Goal: Information Seeking & Learning: Find contact information

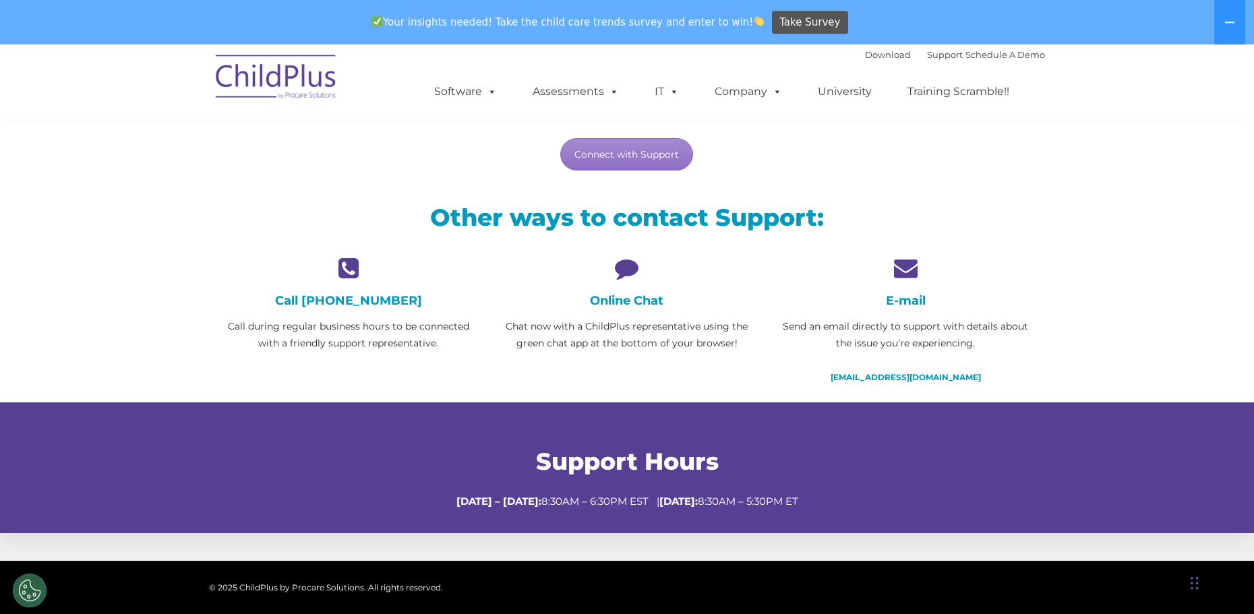
scroll to position [275, 0]
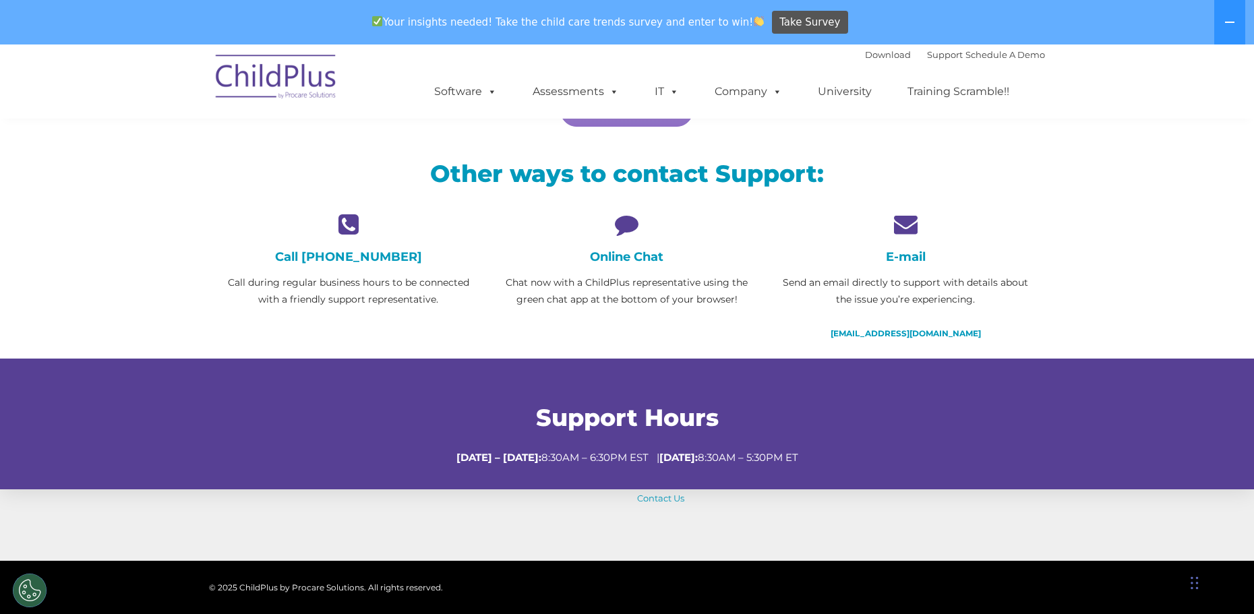
click at [570, 297] on p "Chat now with a ChildPlus representative using the green chat app at the bottom…" at bounding box center [627, 291] width 258 height 34
drag, startPoint x: 554, startPoint y: 287, endPoint x: 611, endPoint y: 296, distance: 57.4
click at [561, 291] on p "Chat now with a ChildPlus representative using the green chat app at the bottom…" at bounding box center [627, 291] width 258 height 34
click at [618, 243] on div "Online Chat Chat now with a ChildPlus representative using the green chat app a…" at bounding box center [627, 260] width 258 height 96
click at [631, 226] on icon at bounding box center [627, 224] width 258 height 24
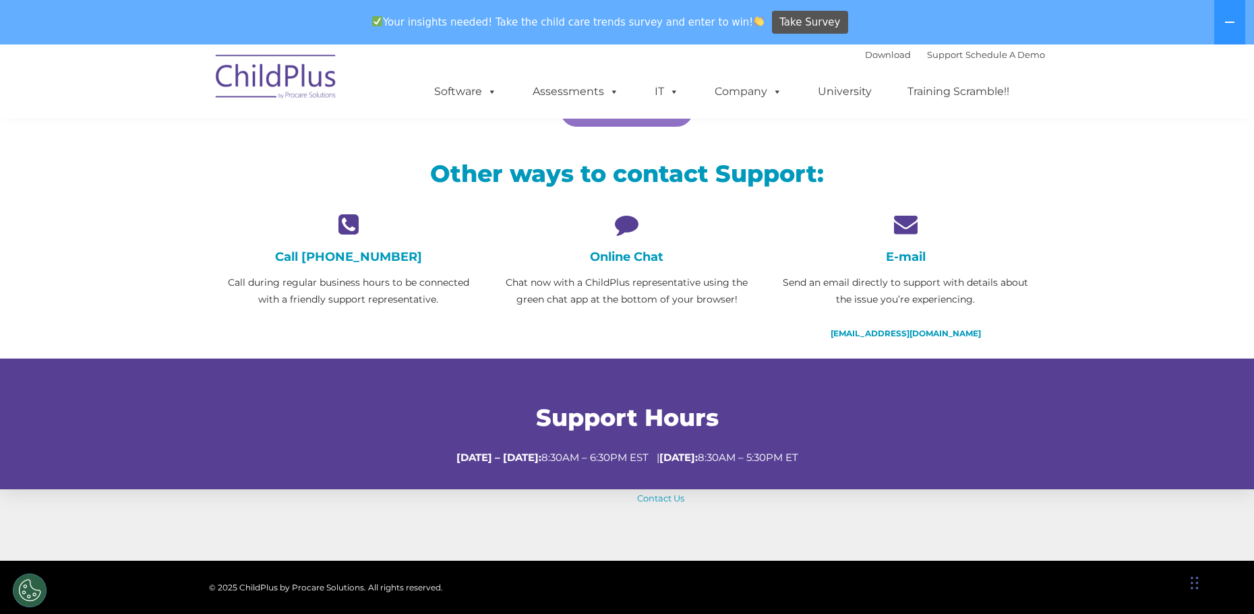
click at [638, 296] on p "Chat now with a ChildPlus representative using the green chat app at the bottom…" at bounding box center [627, 291] width 258 height 34
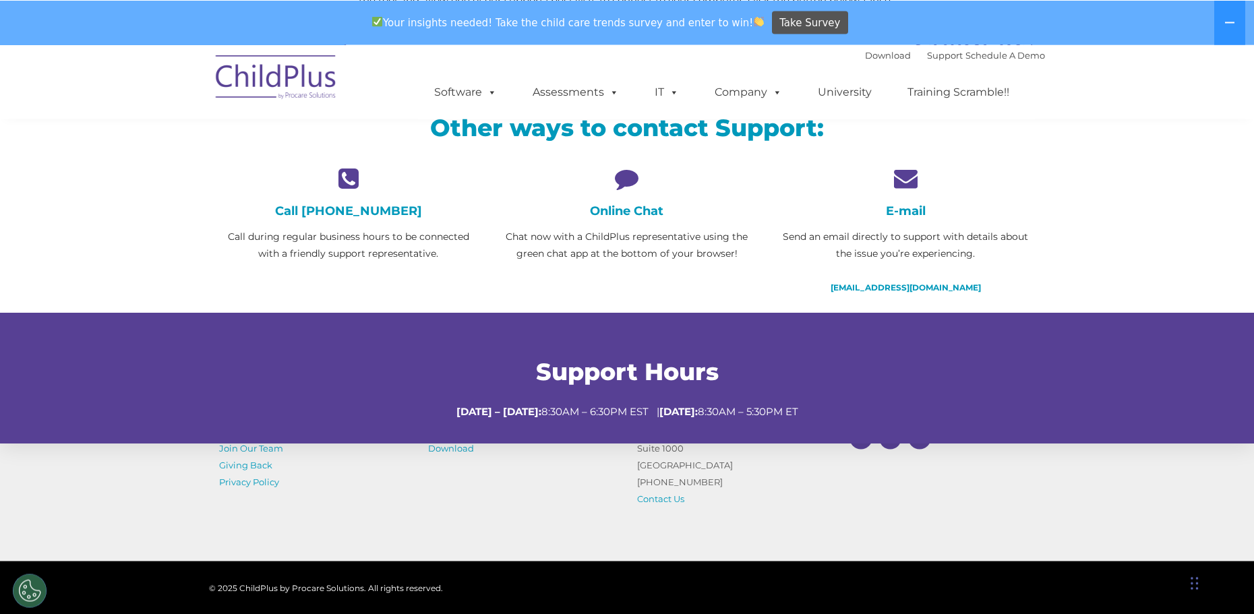
scroll to position [344, 0]
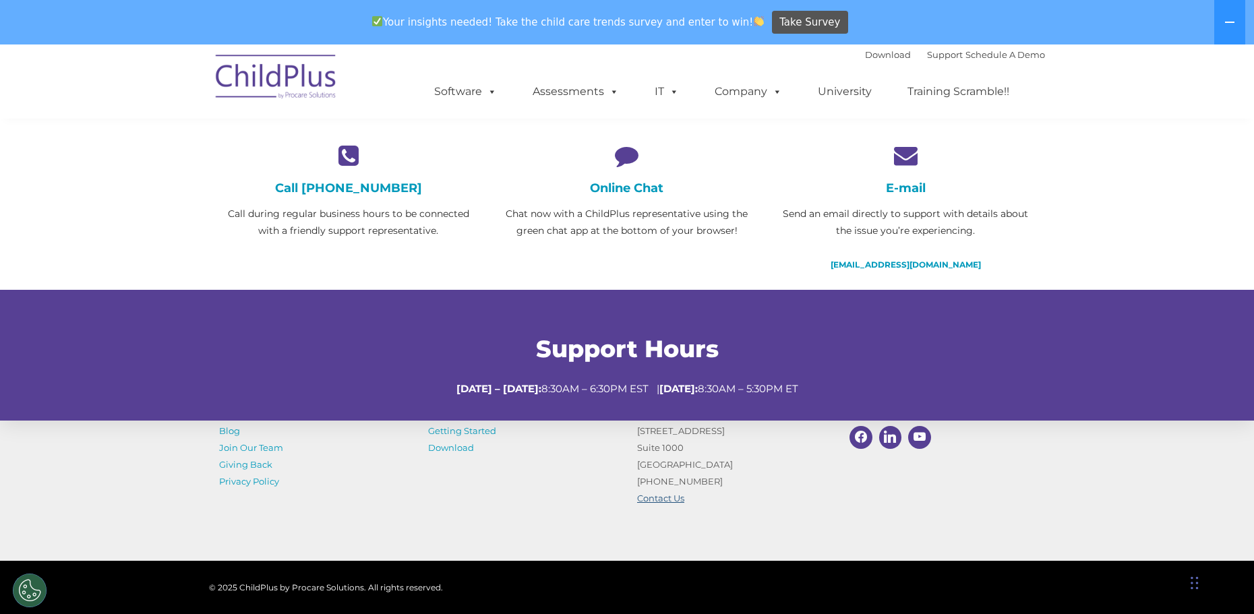
click at [664, 502] on link "Contact Us" at bounding box center [660, 498] width 47 height 11
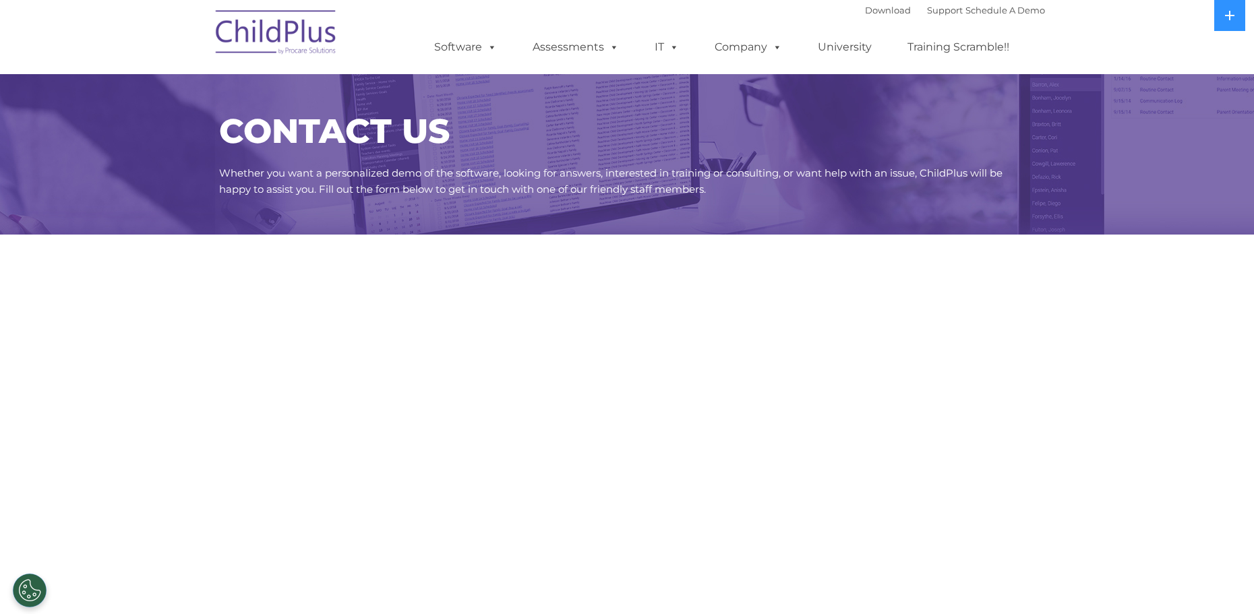
select select "MEDIUM"
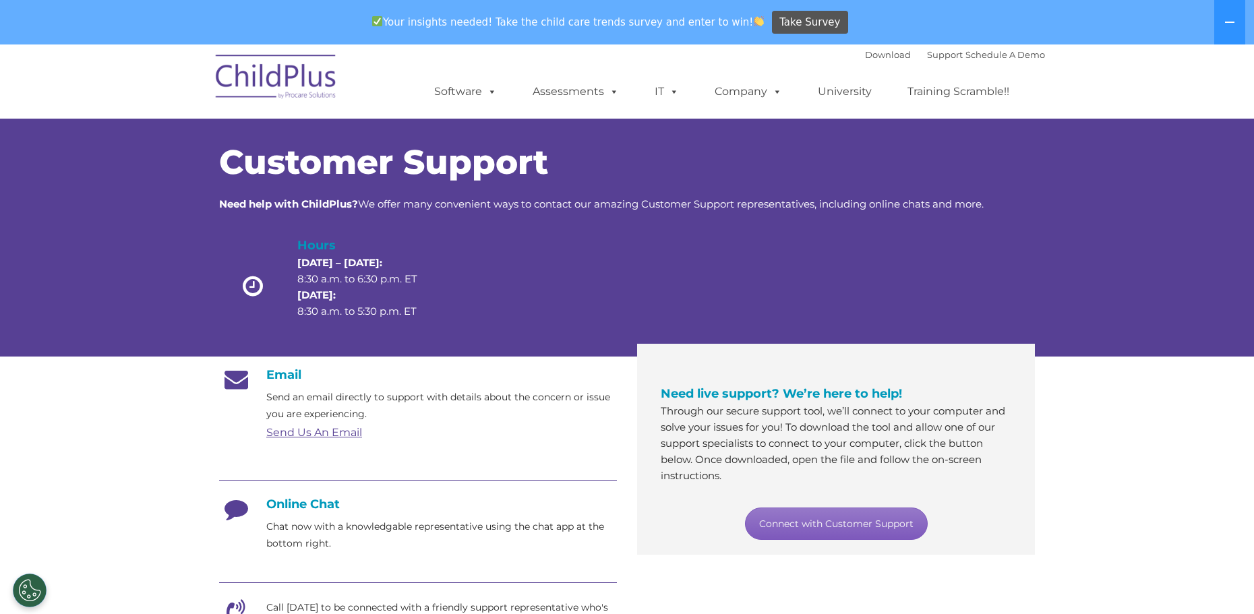
click at [817, 525] on link "Connect with Customer Support" at bounding box center [836, 524] width 183 height 32
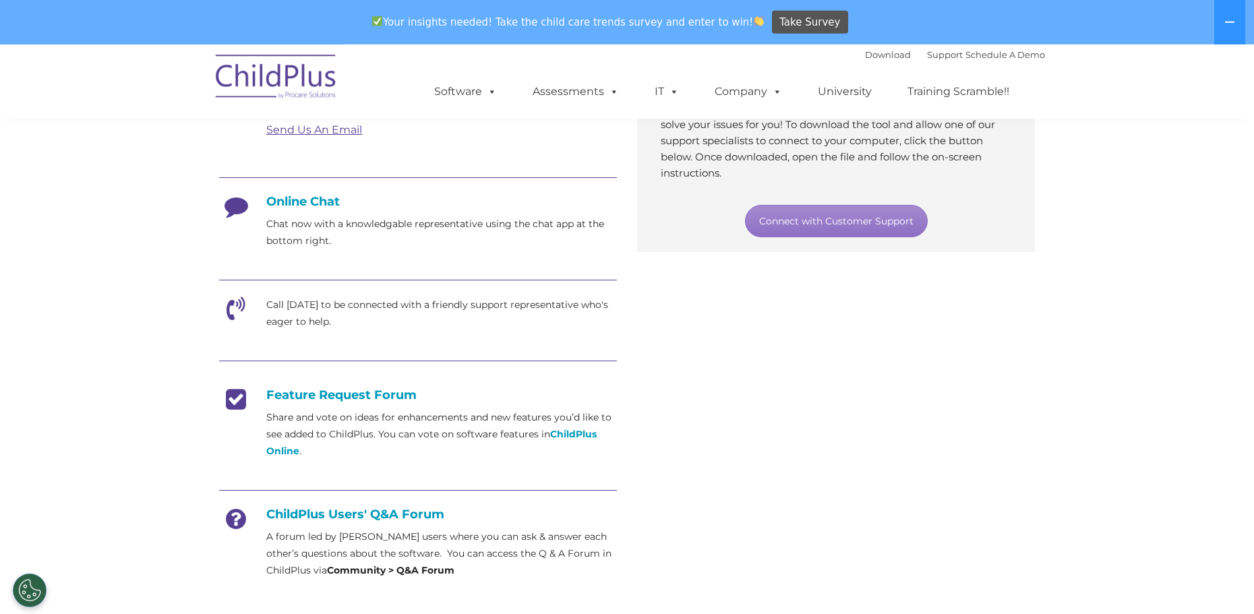
scroll to position [344, 0]
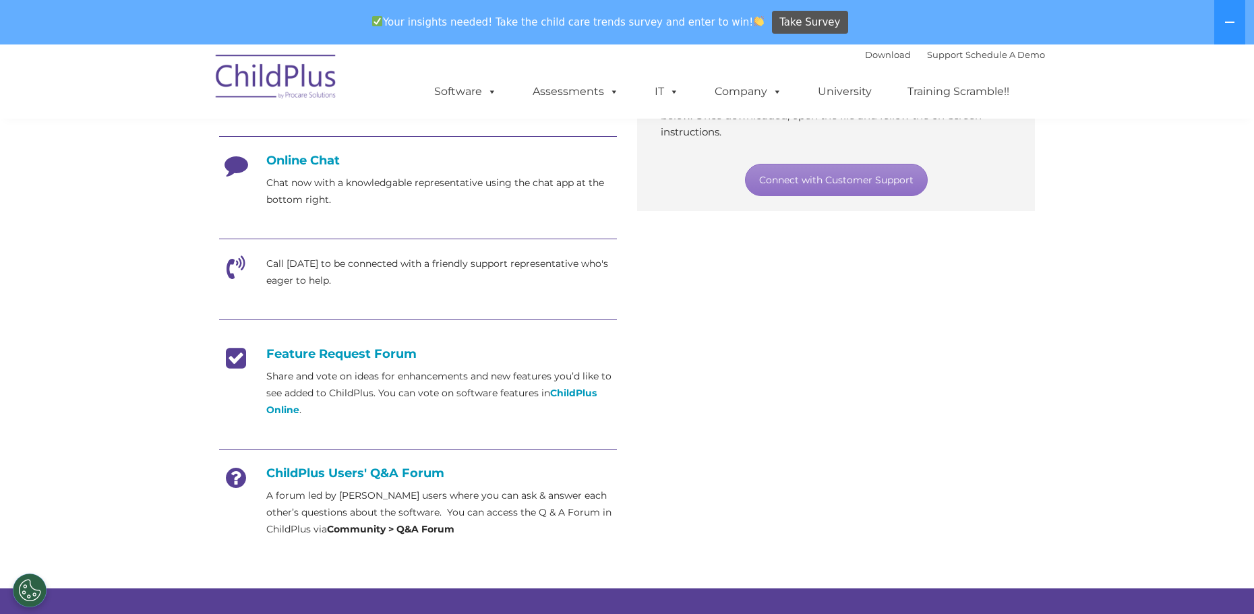
click at [272, 312] on div at bounding box center [418, 321] width 398 height 30
click at [302, 281] on p "Call today to be connected with a friendly support representative who's eager t…" at bounding box center [441, 273] width 351 height 34
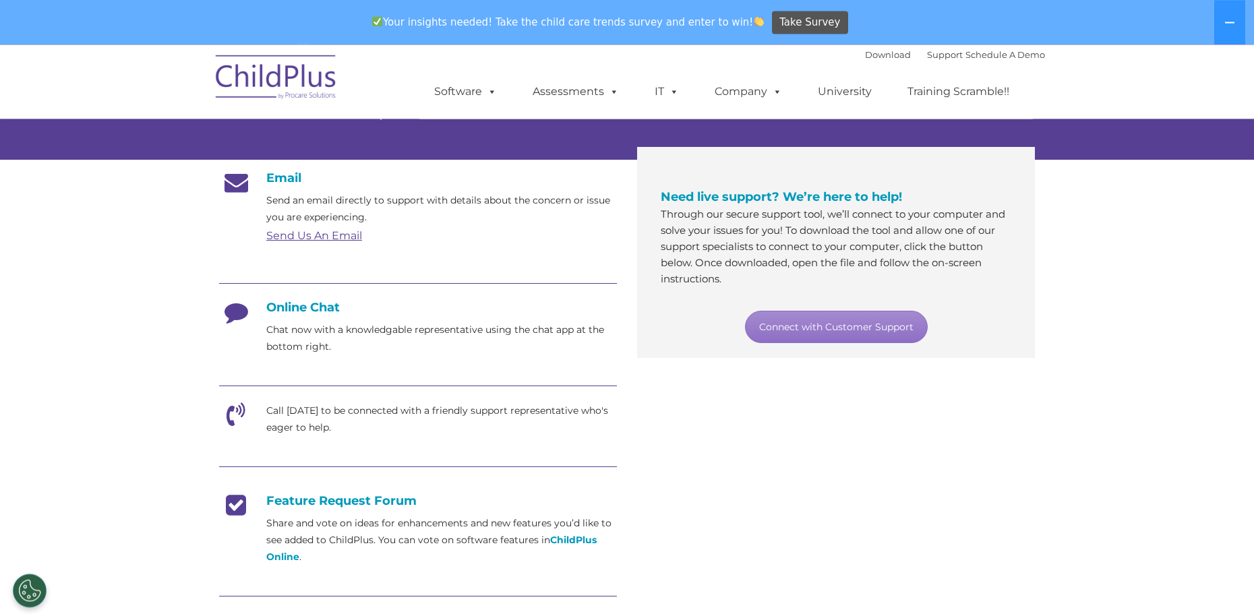
scroll to position [69, 0]
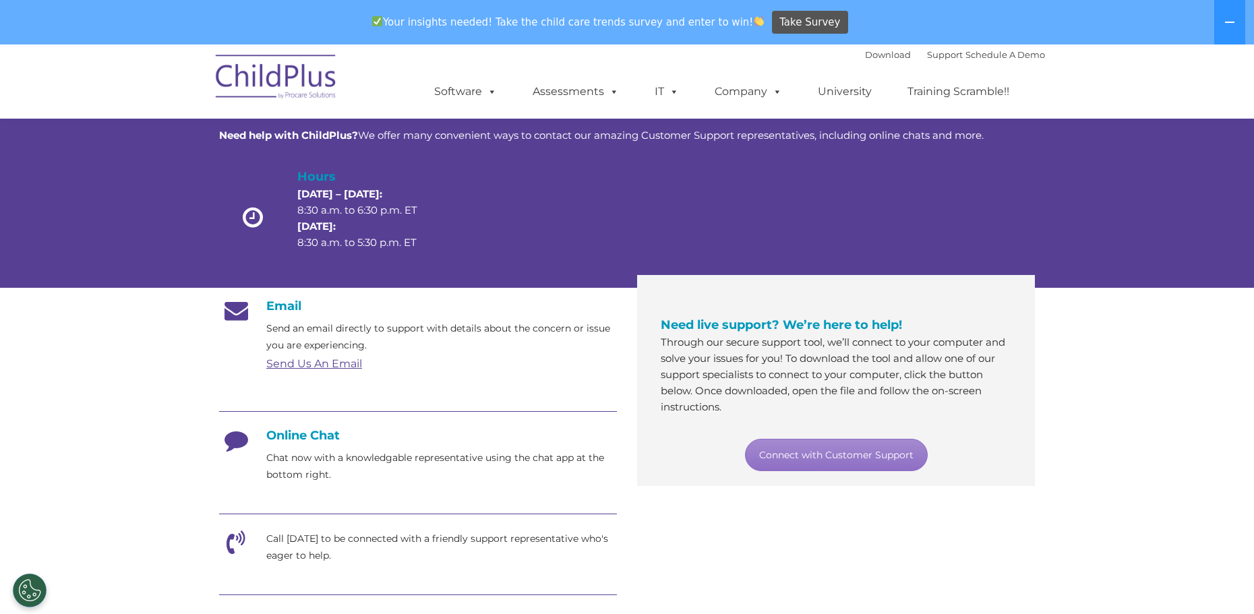
click at [553, 390] on div "Email Send an email directly to support with details about the concern or issue…" at bounding box center [418, 556] width 398 height 514
click at [927, 56] on link "Support" at bounding box center [945, 54] width 36 height 11
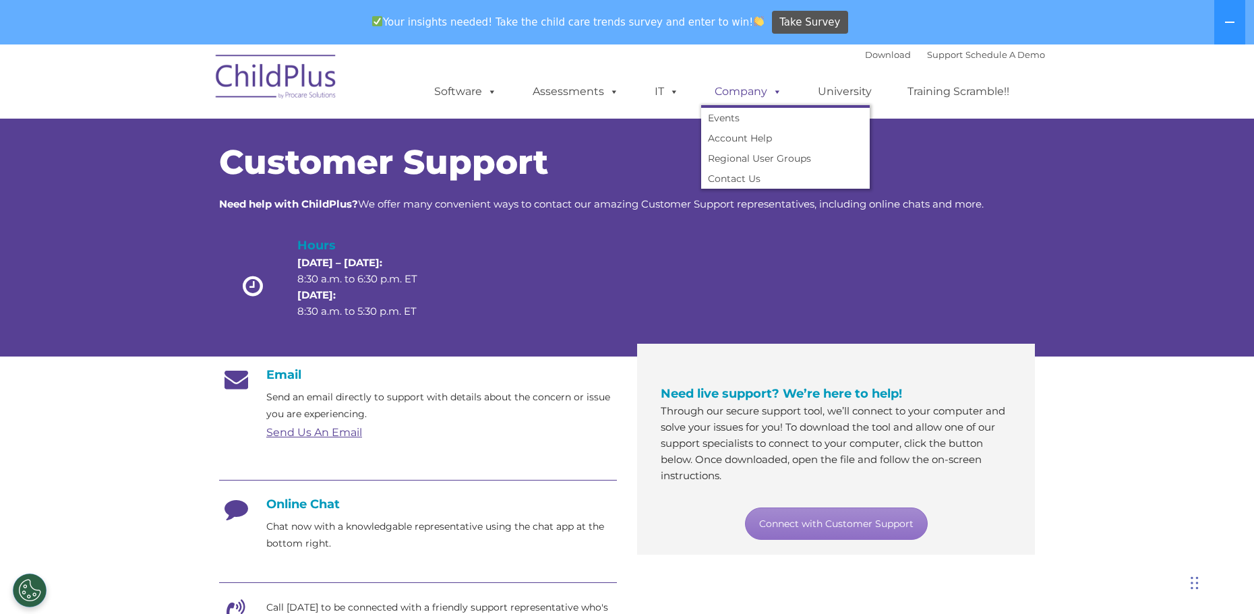
click at [769, 87] on span at bounding box center [774, 91] width 15 height 13
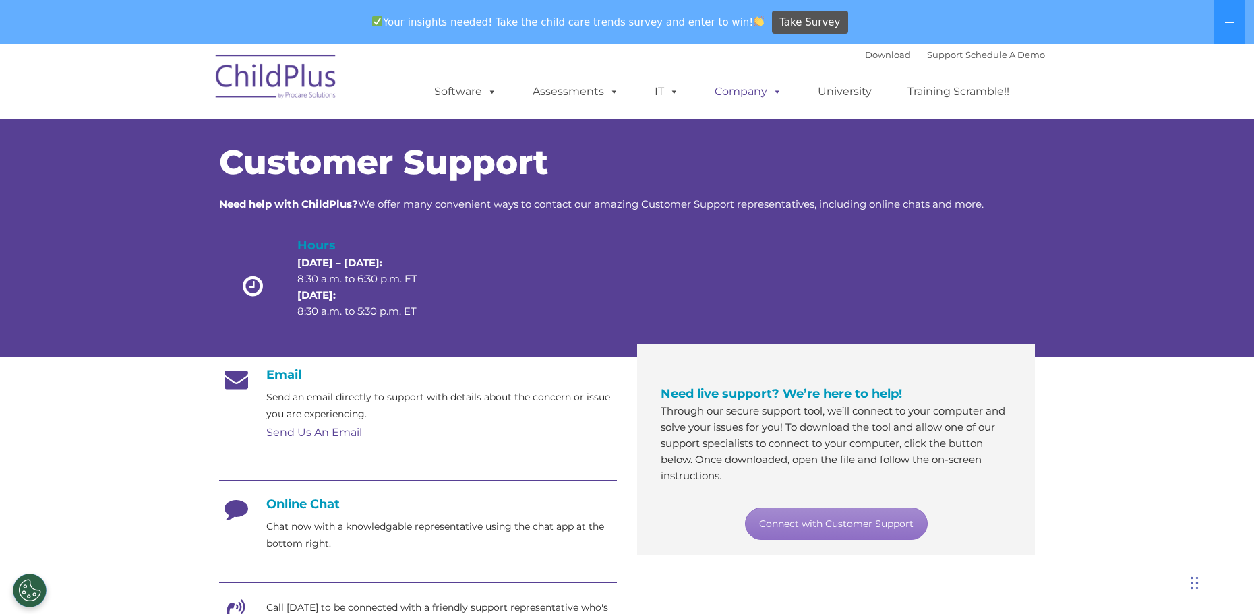
click at [770, 87] on span at bounding box center [774, 91] width 15 height 13
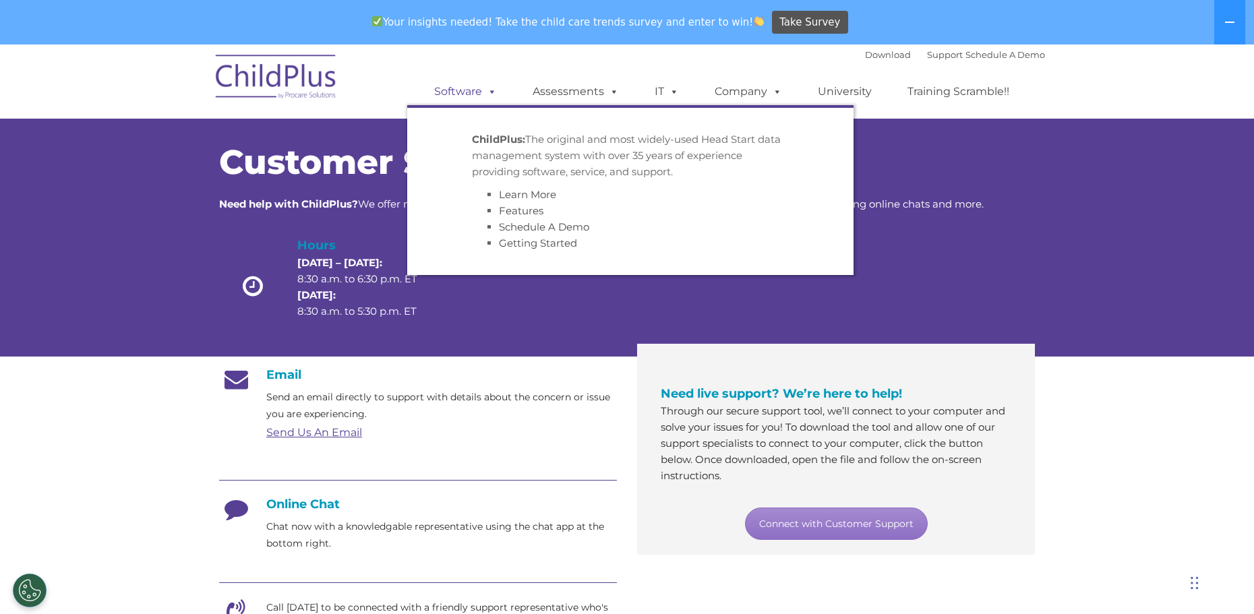
click at [489, 87] on span at bounding box center [489, 91] width 15 height 13
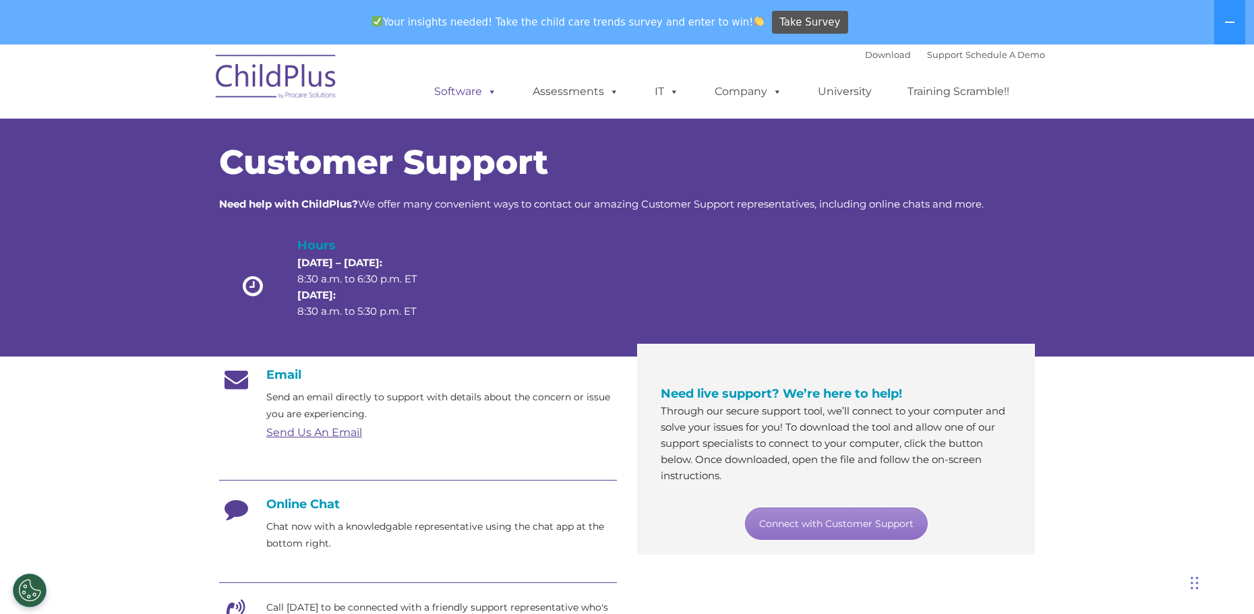
click at [489, 87] on span at bounding box center [489, 91] width 15 height 13
click at [1237, 19] on button at bounding box center [1229, 22] width 31 height 44
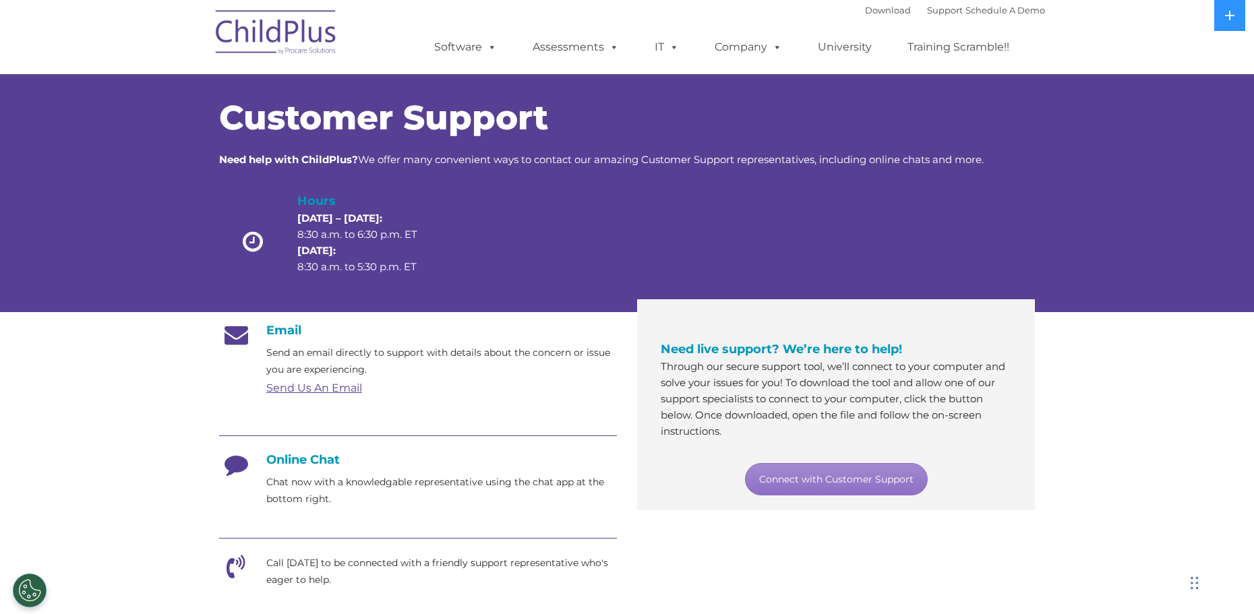
click at [1196, 581] on div "Chat Widget" at bounding box center [1103, 343] width 302 height 542
click at [1191, 581] on div "Chat Widget" at bounding box center [1103, 343] width 302 height 542
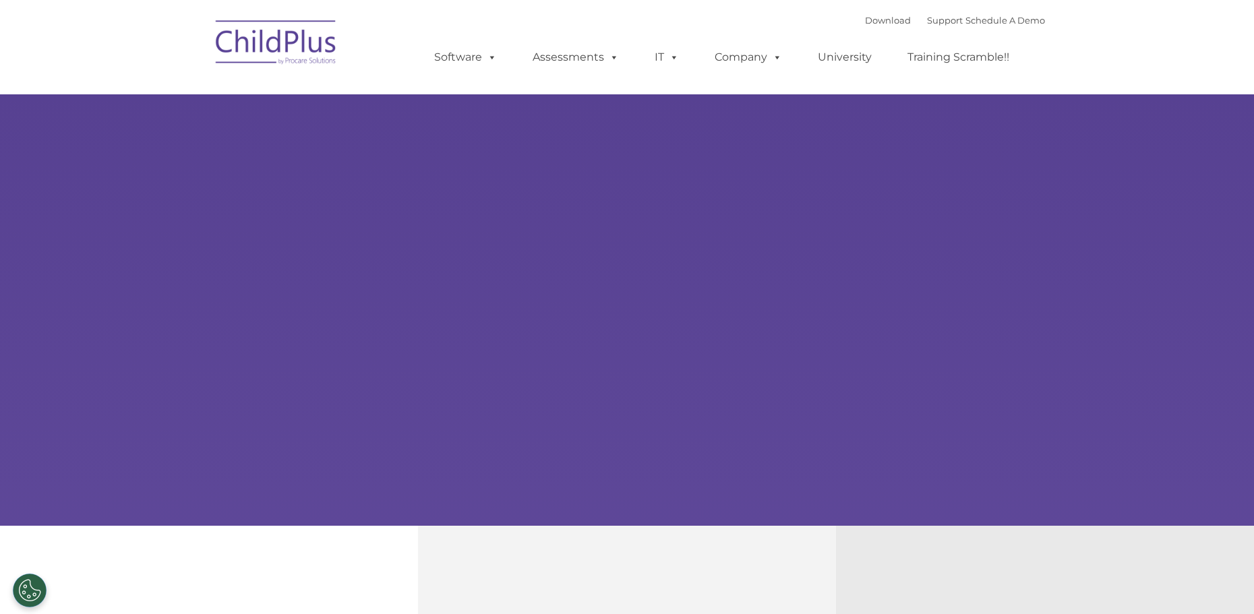
select select "MEDIUM"
click at [927, 24] on link "Support" at bounding box center [945, 20] width 36 height 11
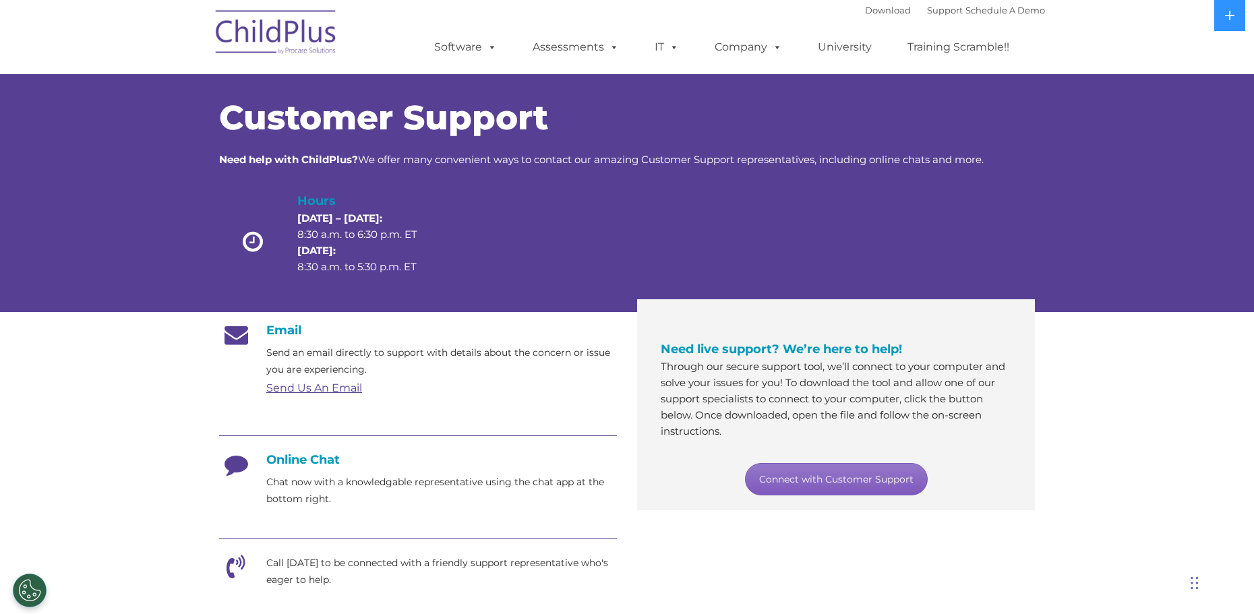
click at [815, 477] on link "Connect with Customer Support" at bounding box center [836, 479] width 183 height 32
